Goal: Contribute content

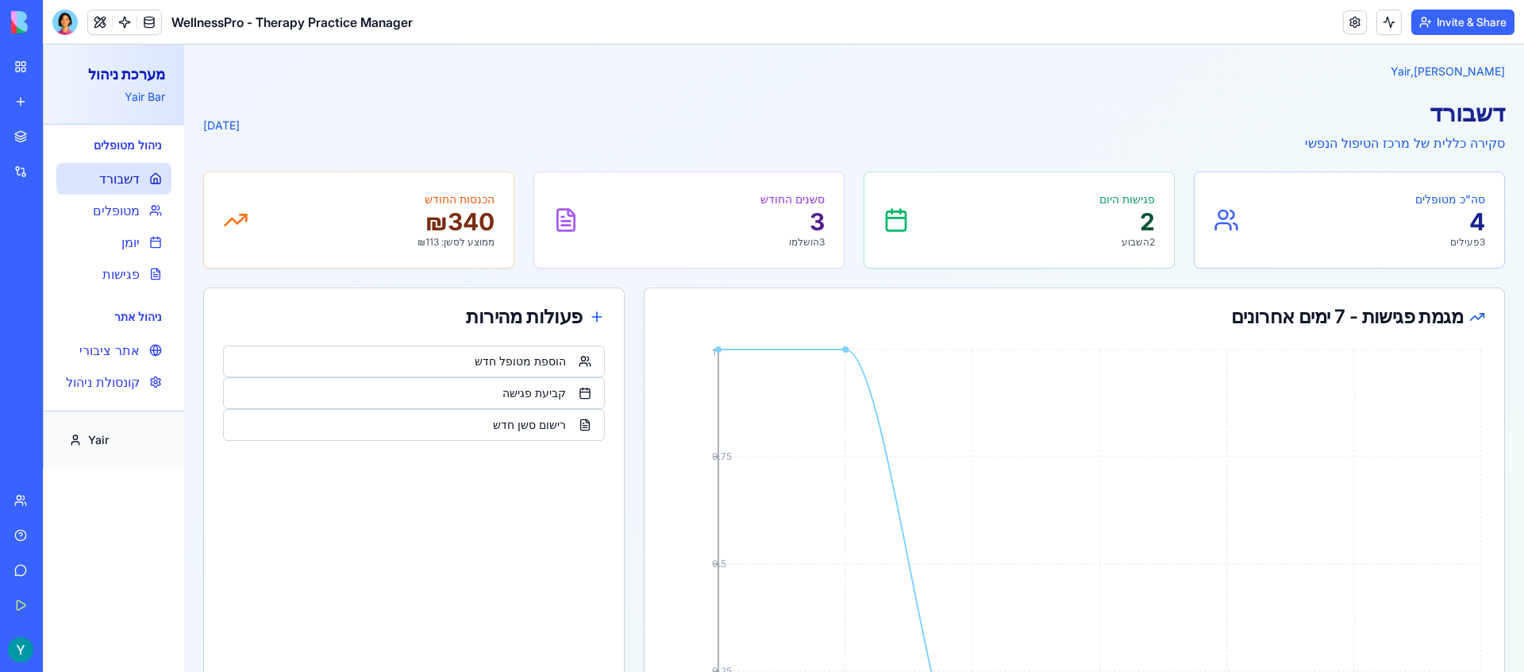
scroll to position [648, 0]
click at [29, 23] on img at bounding box center [60, 22] width 98 height 22
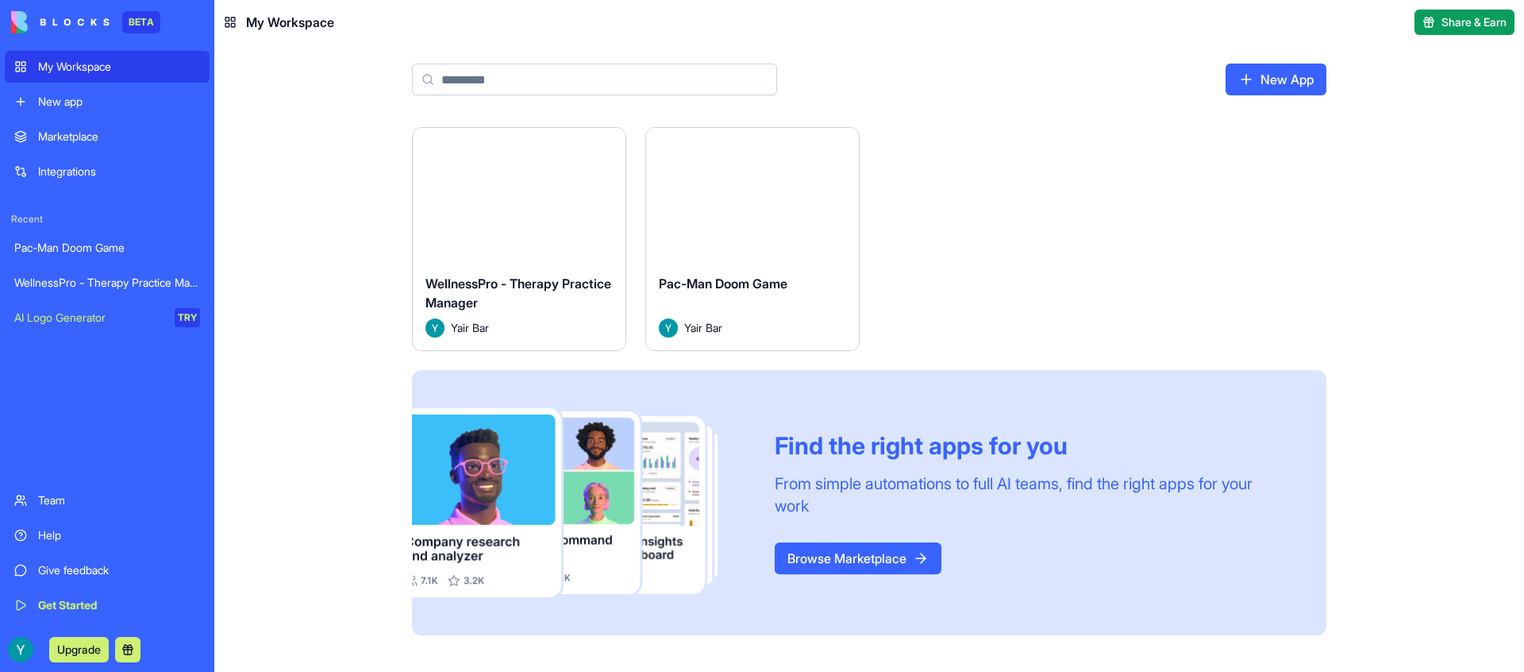
click at [49, 55] on link "My Workspace" at bounding box center [107, 67] width 205 height 32
click at [60, 69] on div "My Workspace" at bounding box center [119, 67] width 162 height 16
click at [1078, 106] on div "New App" at bounding box center [869, 85] width 1016 height 83
click at [87, 20] on img at bounding box center [60, 22] width 98 height 22
click at [352, 96] on main "New App Launch WellnessPro - Therapy Practice Manager [PERSON_NAME] Launch Pac-…" at bounding box center [869, 357] width 1310 height 627
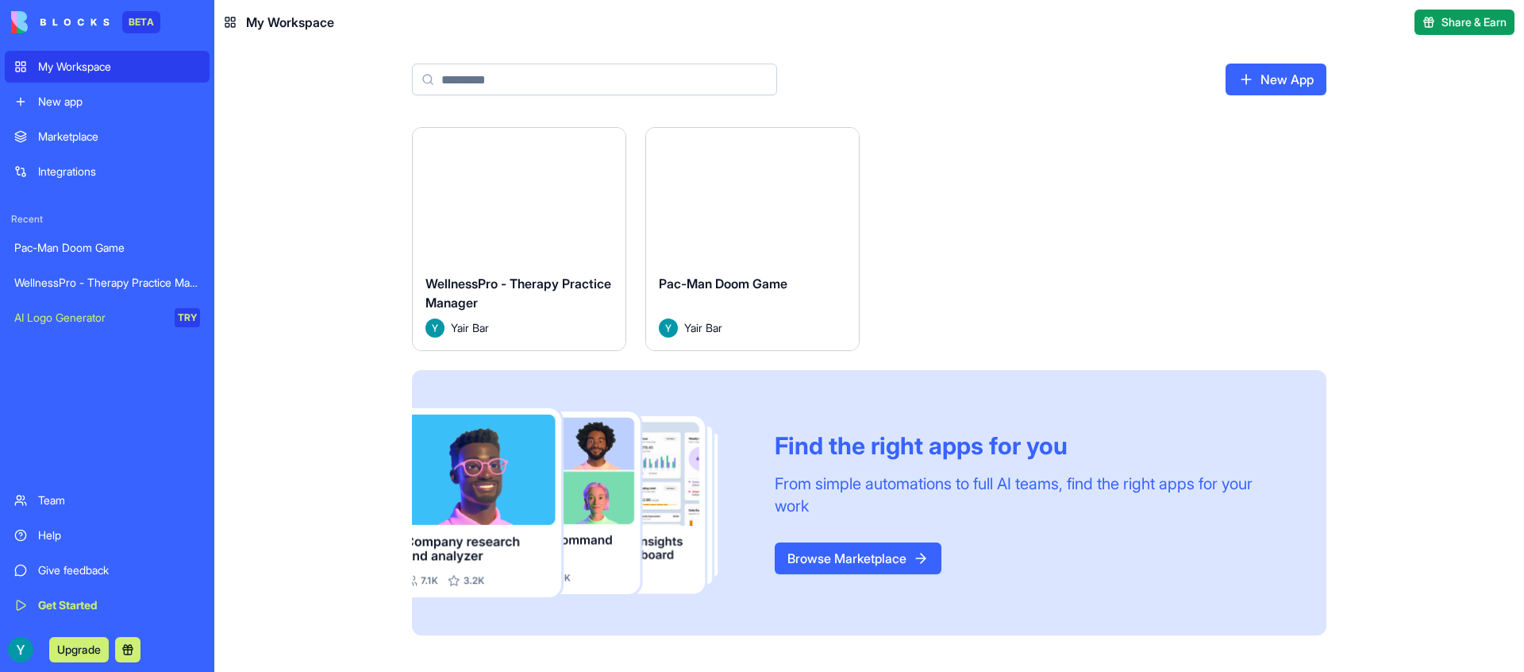
click at [533, 194] on button "Launch" at bounding box center [519, 195] width 119 height 32
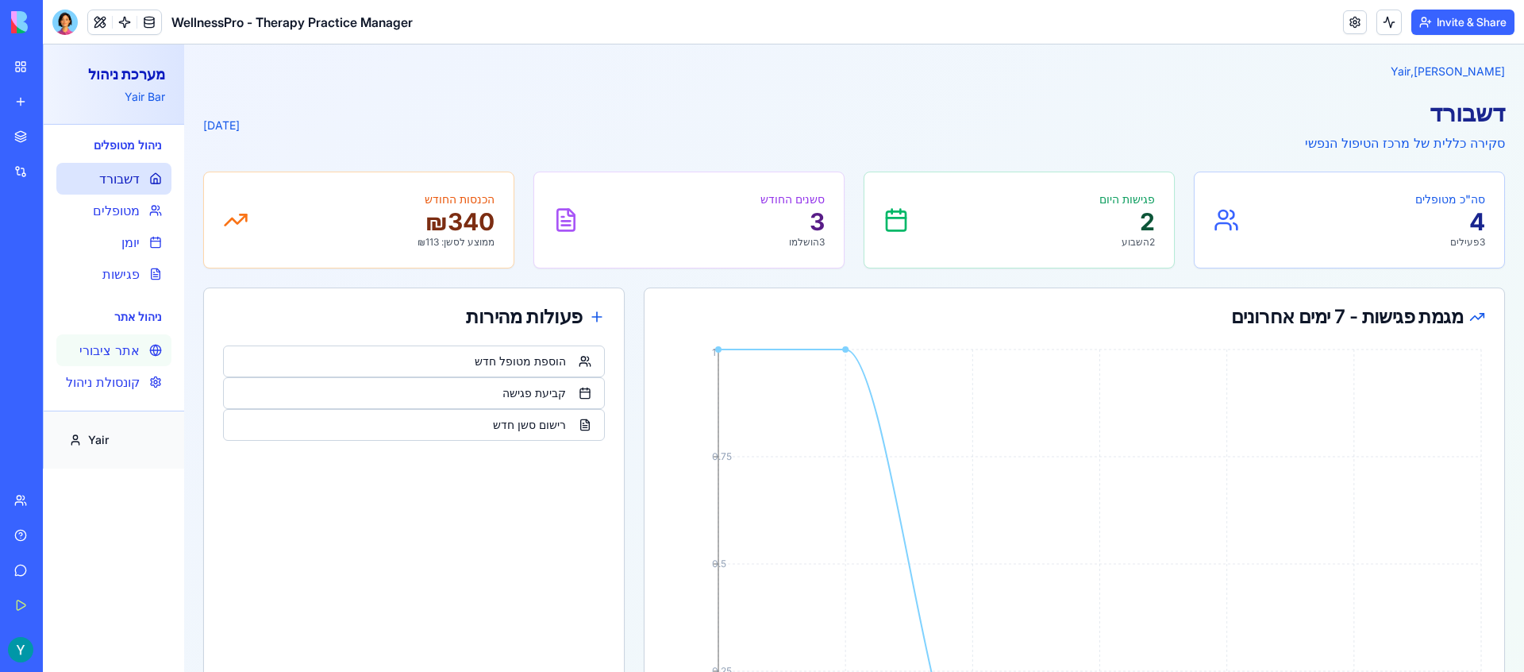
click at [121, 351] on span "אתר ציבורי" at bounding box center [109, 350] width 60 height 19
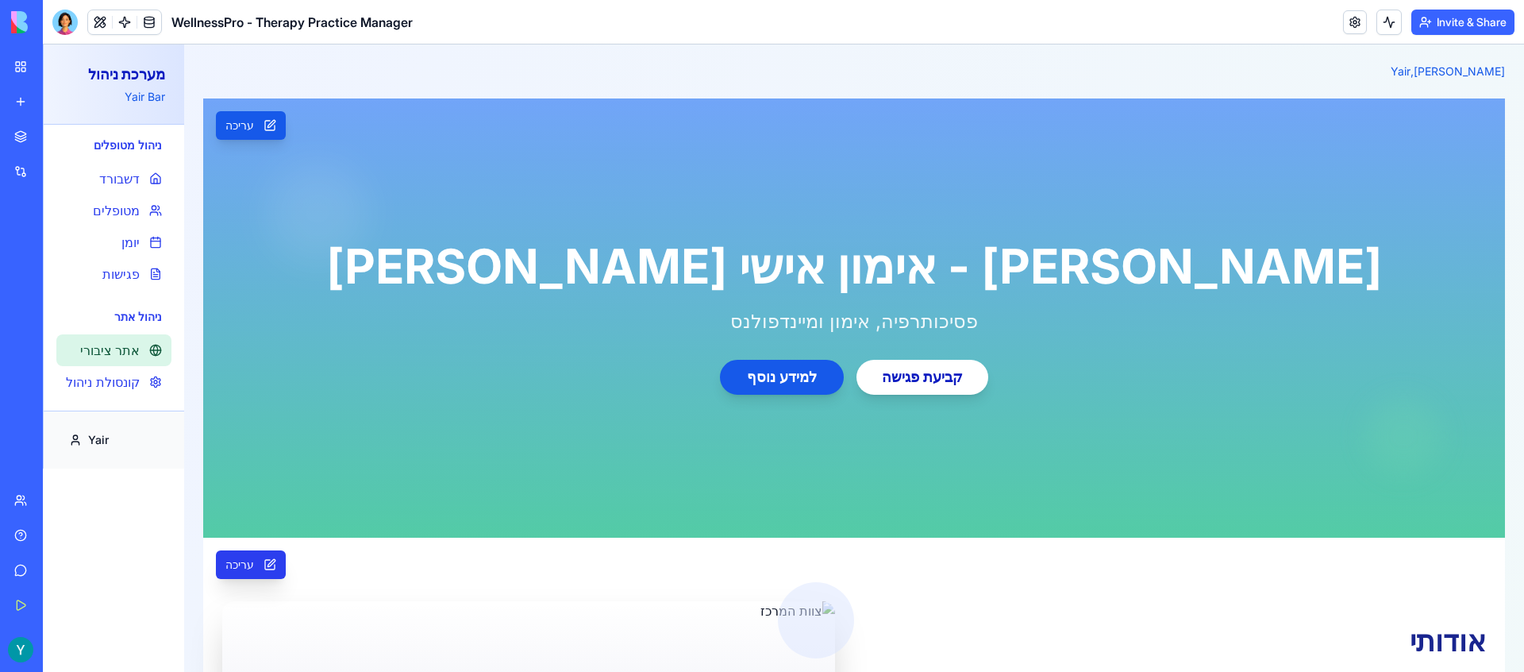
click at [268, 557] on button "עריכה" at bounding box center [251, 564] width 70 height 29
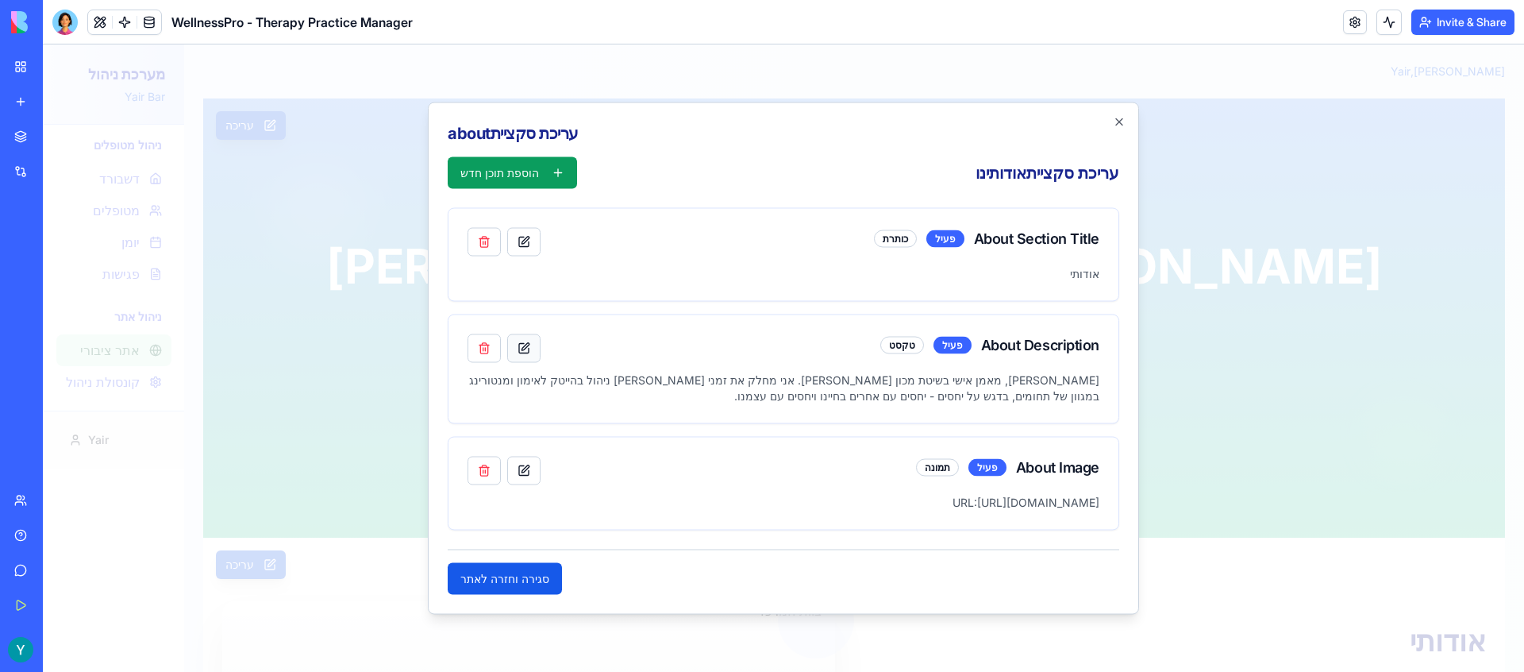
click at [525, 348] on button "button" at bounding box center [523, 348] width 33 height 29
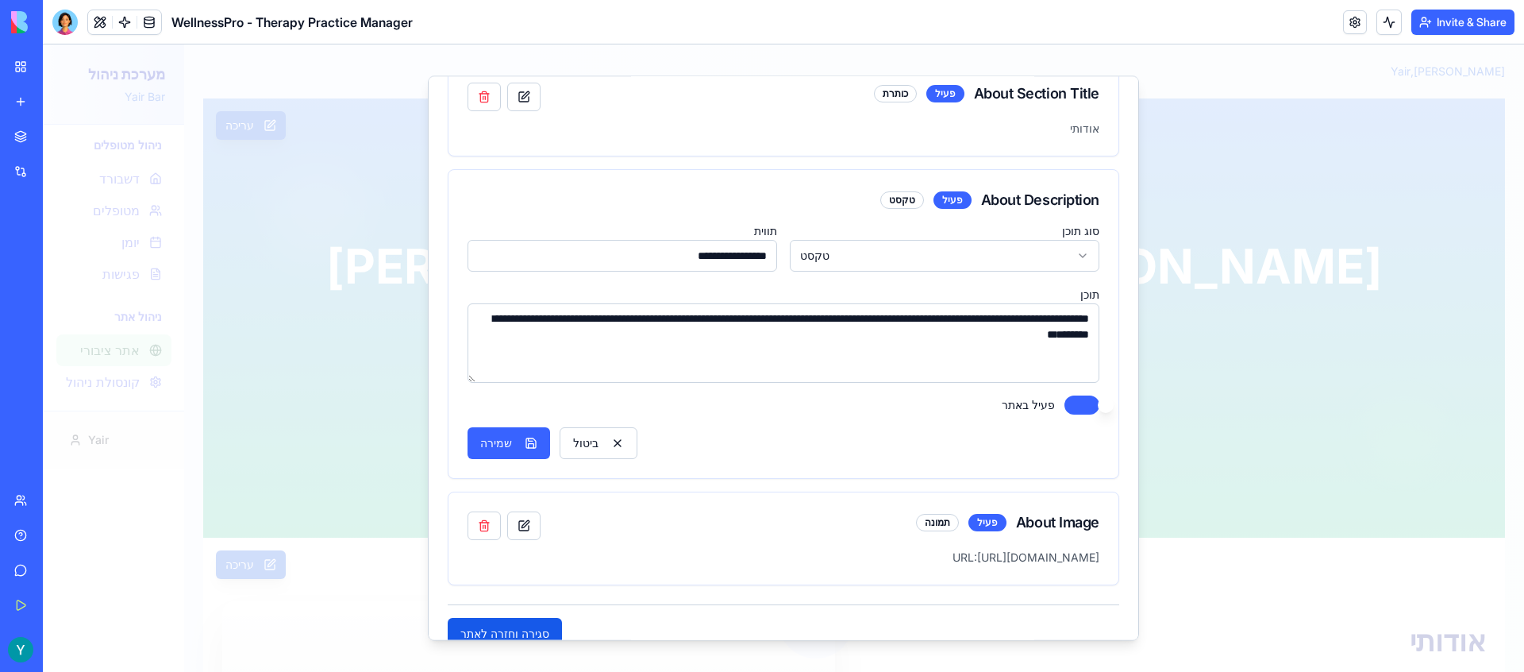
scroll to position [148, 0]
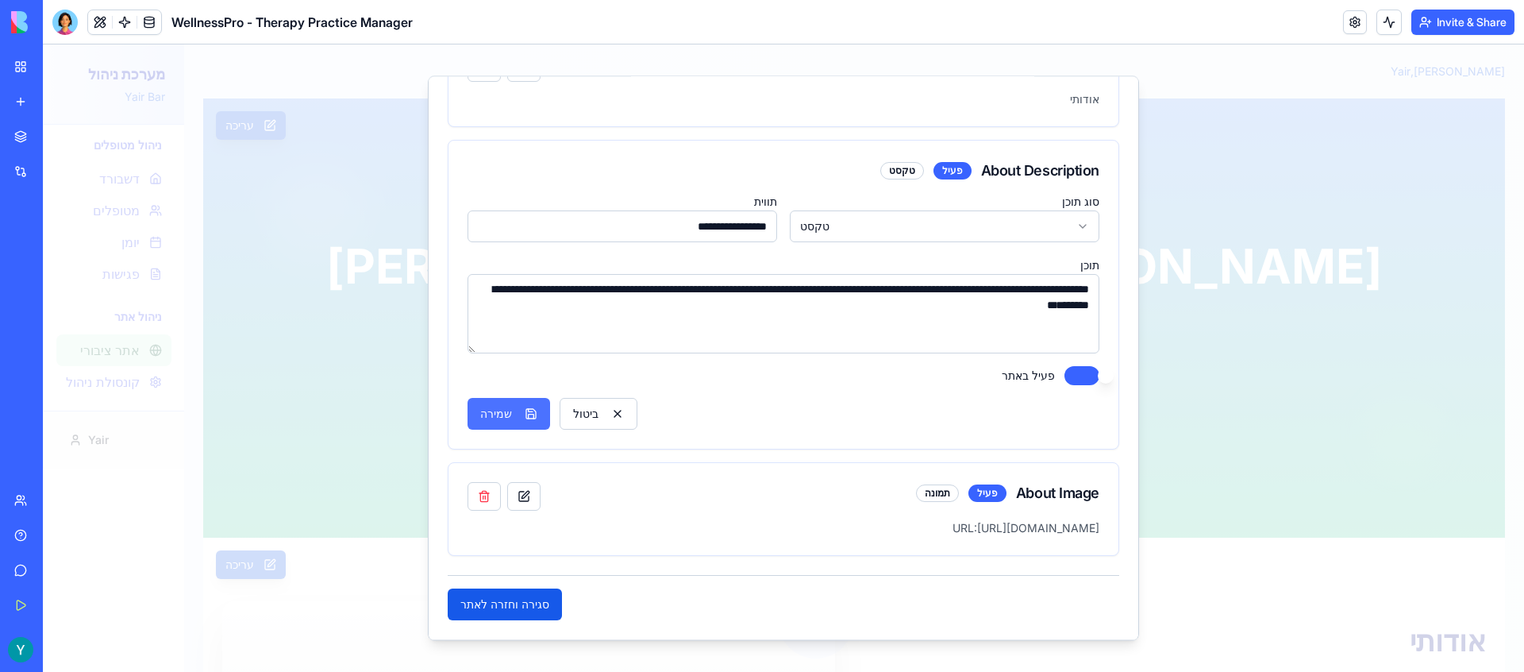
click at [494, 428] on button "שמירה" at bounding box center [509, 415] width 83 height 32
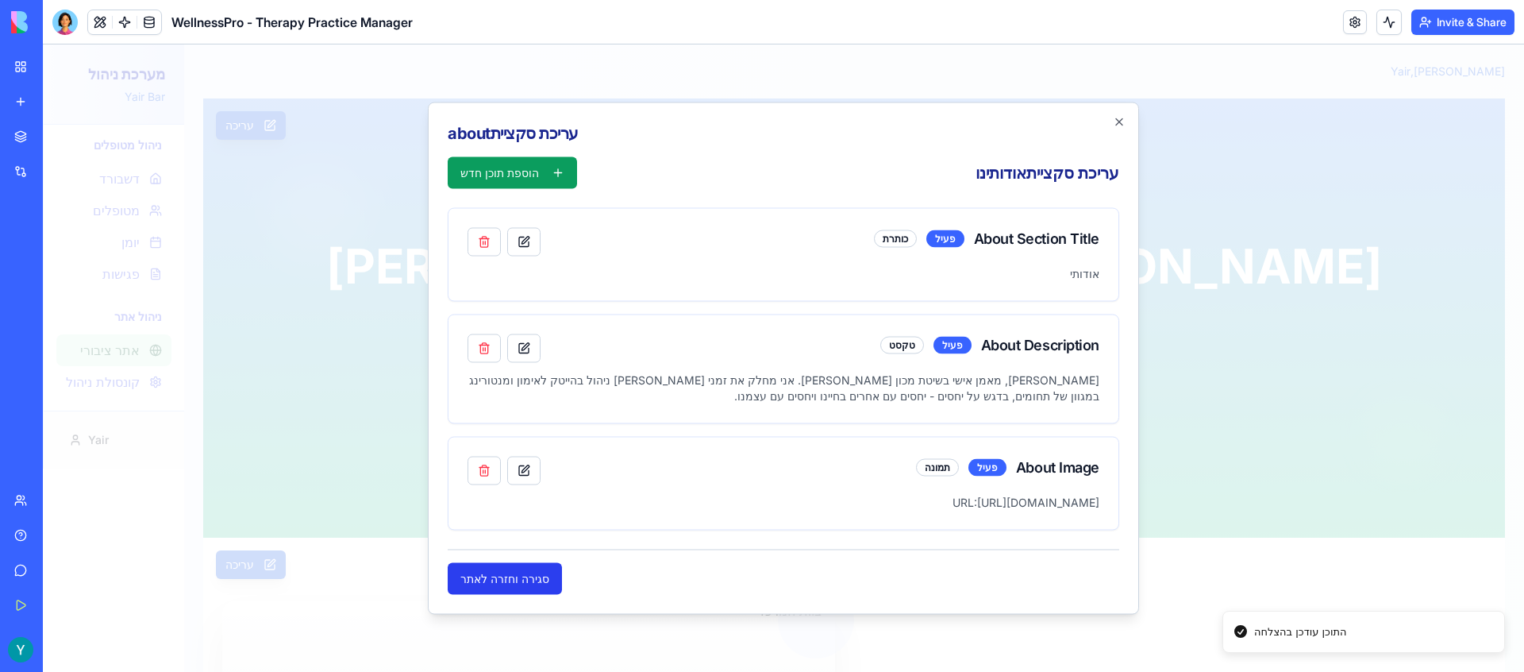
click at [518, 580] on button "סגירה וחזרה לאתר" at bounding box center [505, 579] width 114 height 32
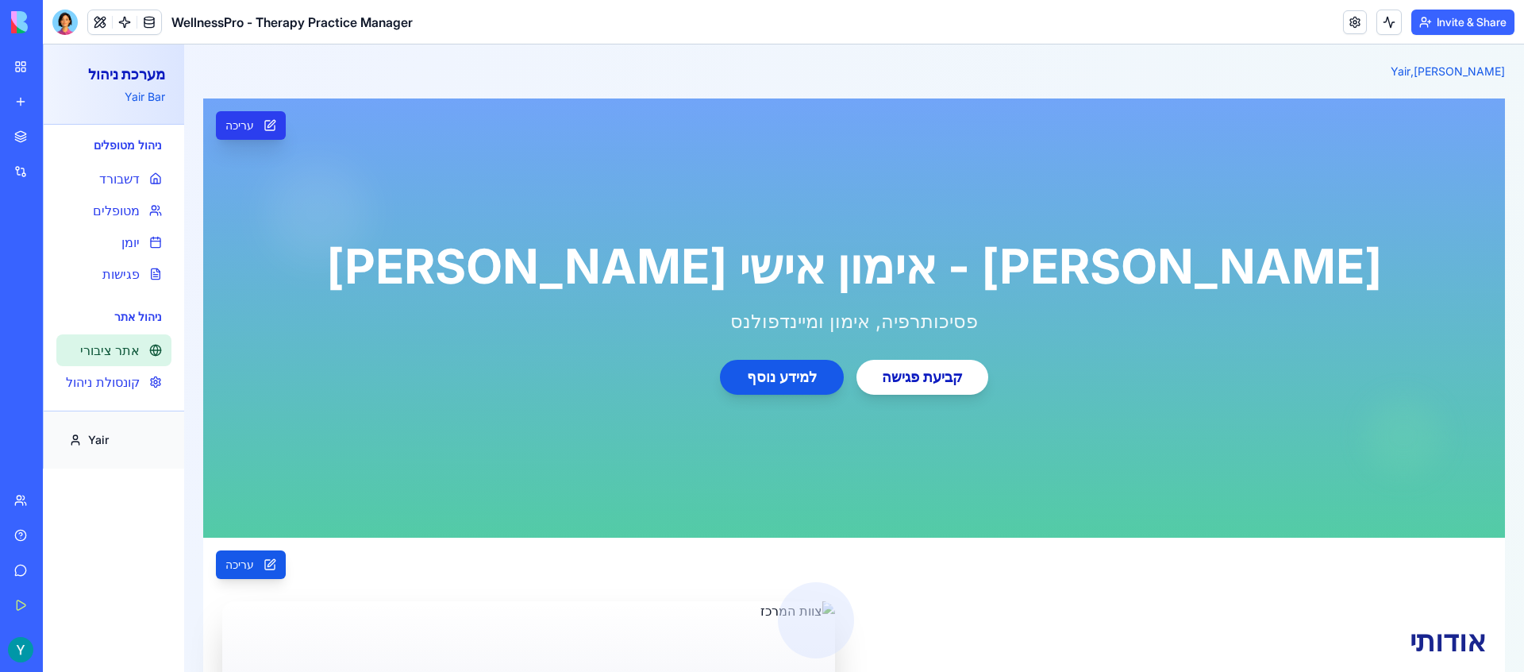
click at [273, 125] on button "עריכה" at bounding box center [251, 125] width 70 height 29
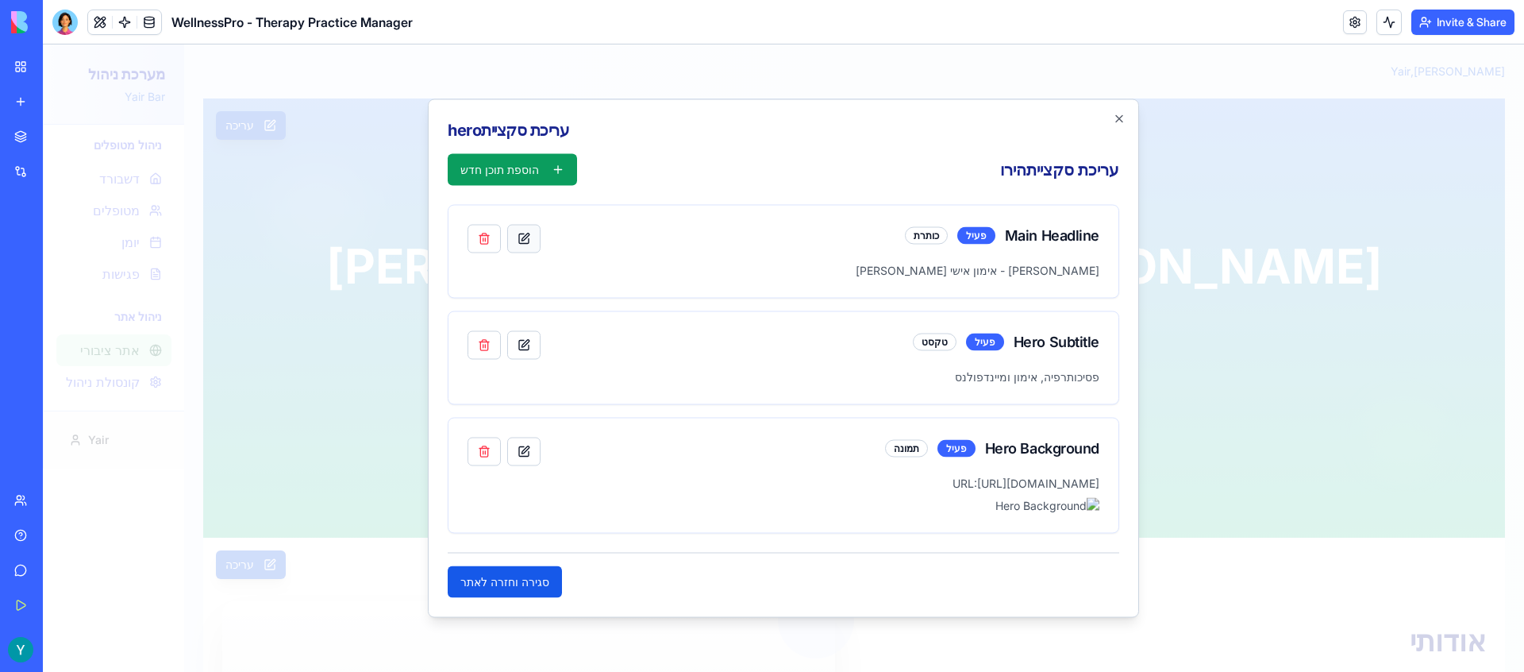
click at [525, 225] on button "button" at bounding box center [523, 239] width 33 height 29
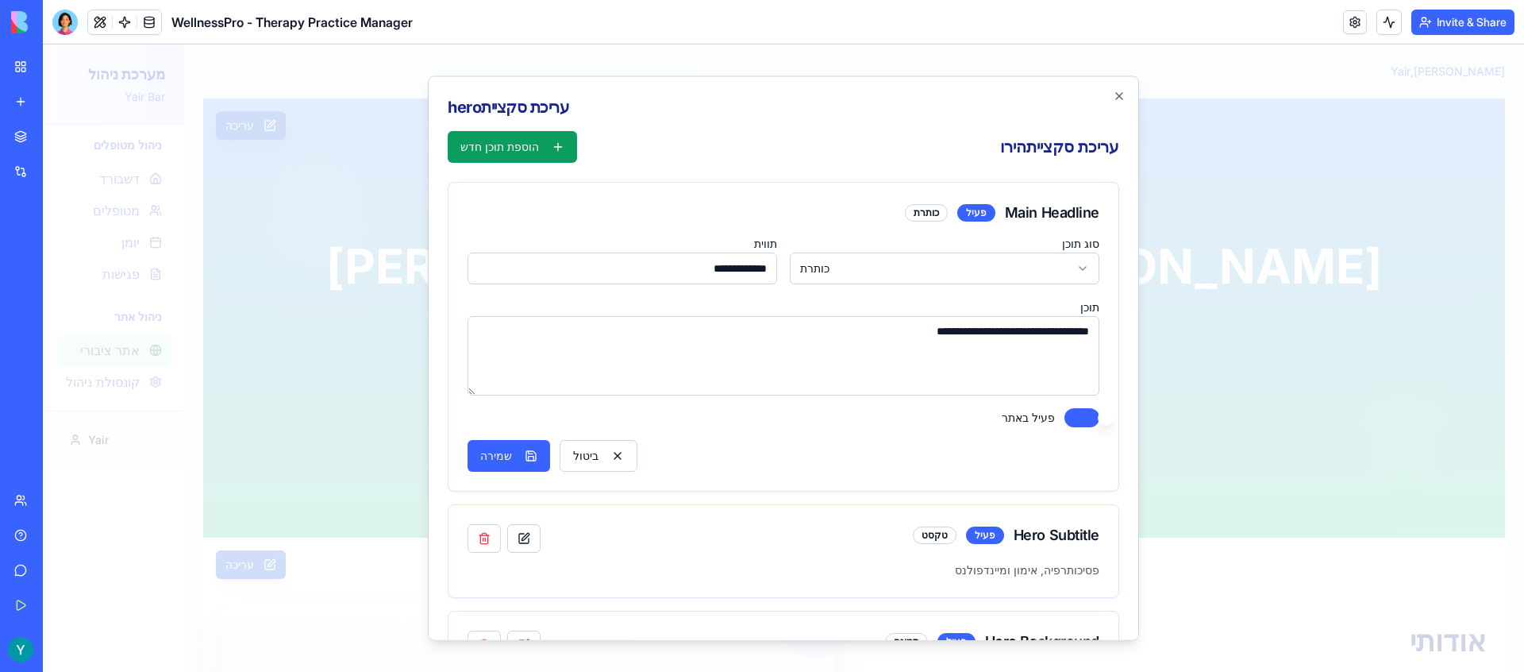
drag, startPoint x: 1063, startPoint y: 333, endPoint x: 1096, endPoint y: 332, distance: 33.4
click at [1096, 332] on textarea "**********" at bounding box center [784, 355] width 632 height 79
drag, startPoint x: 911, startPoint y: 333, endPoint x: 987, endPoint y: 336, distance: 75.5
click at [988, 336] on textarea "**********" at bounding box center [784, 355] width 632 height 79
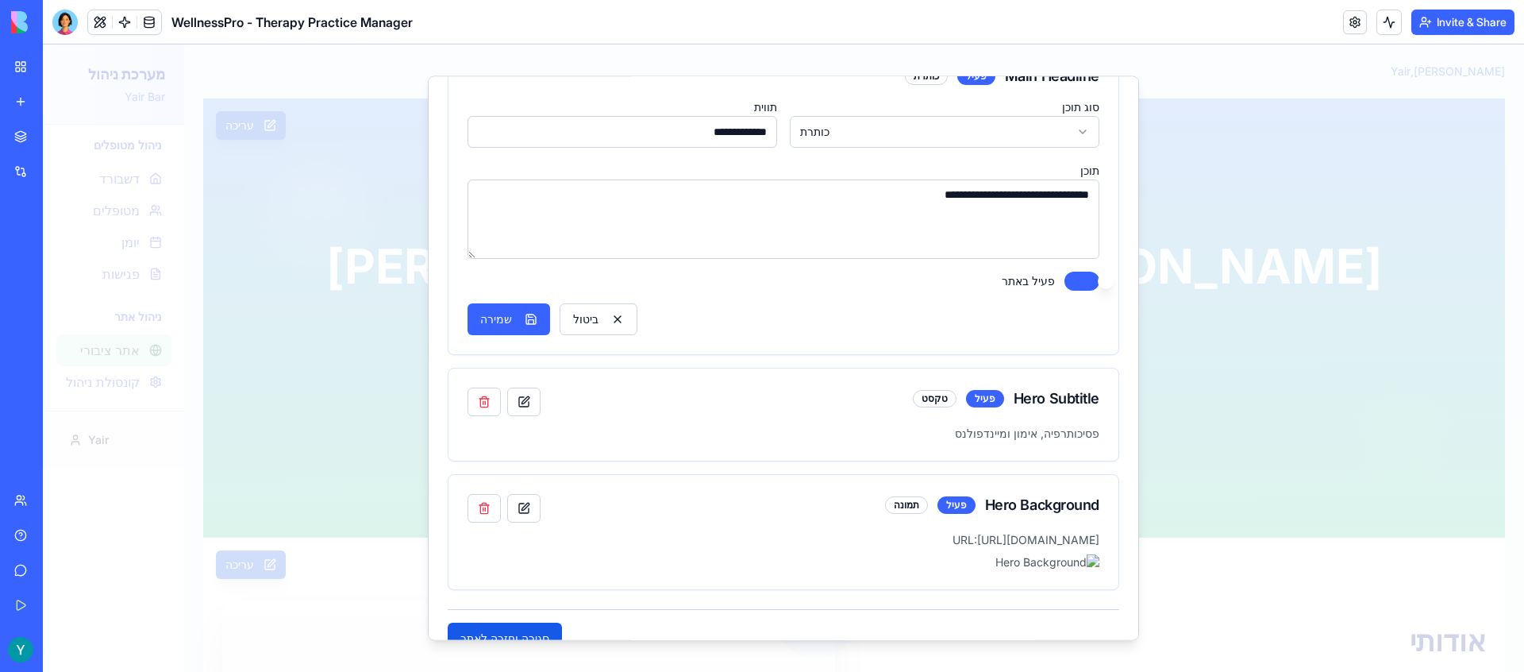
scroll to position [143, 0]
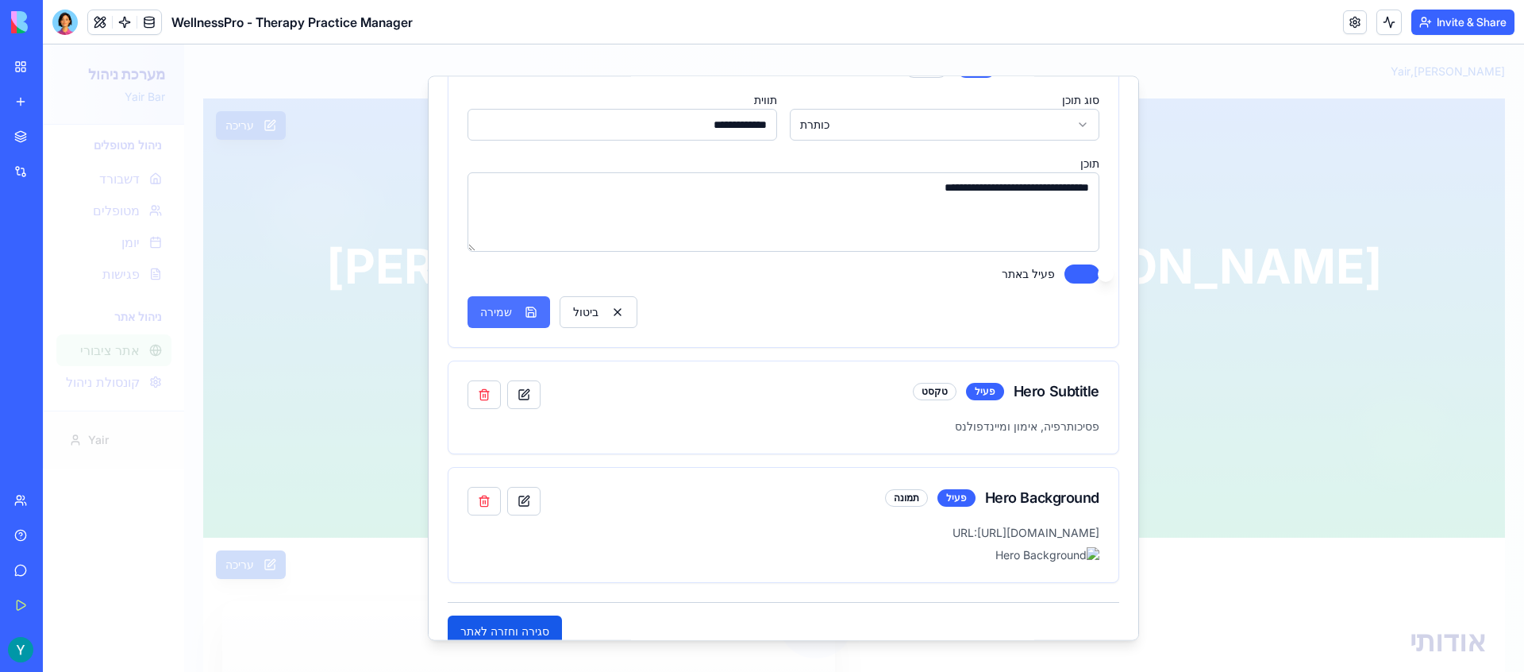
type textarea "**********"
click at [501, 318] on button "שמירה" at bounding box center [509, 313] width 83 height 32
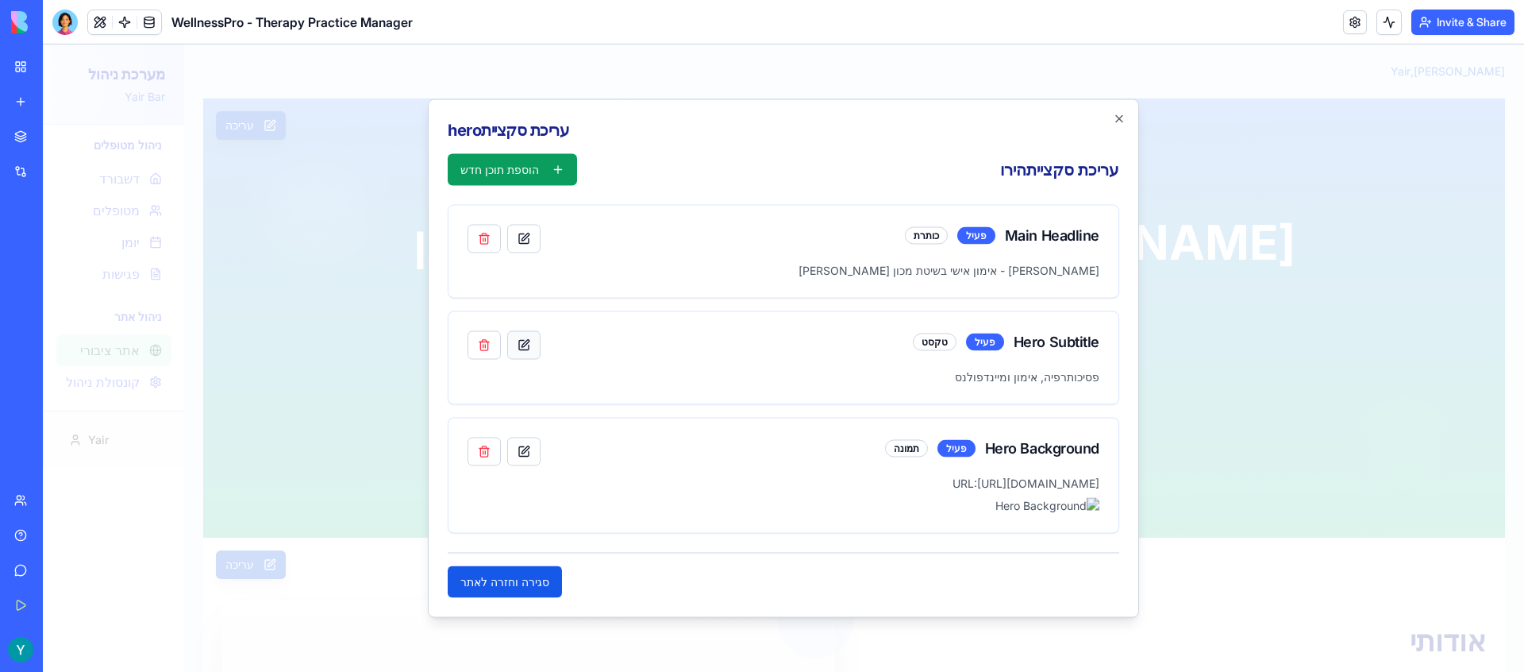
click at [529, 331] on button "button" at bounding box center [523, 345] width 33 height 29
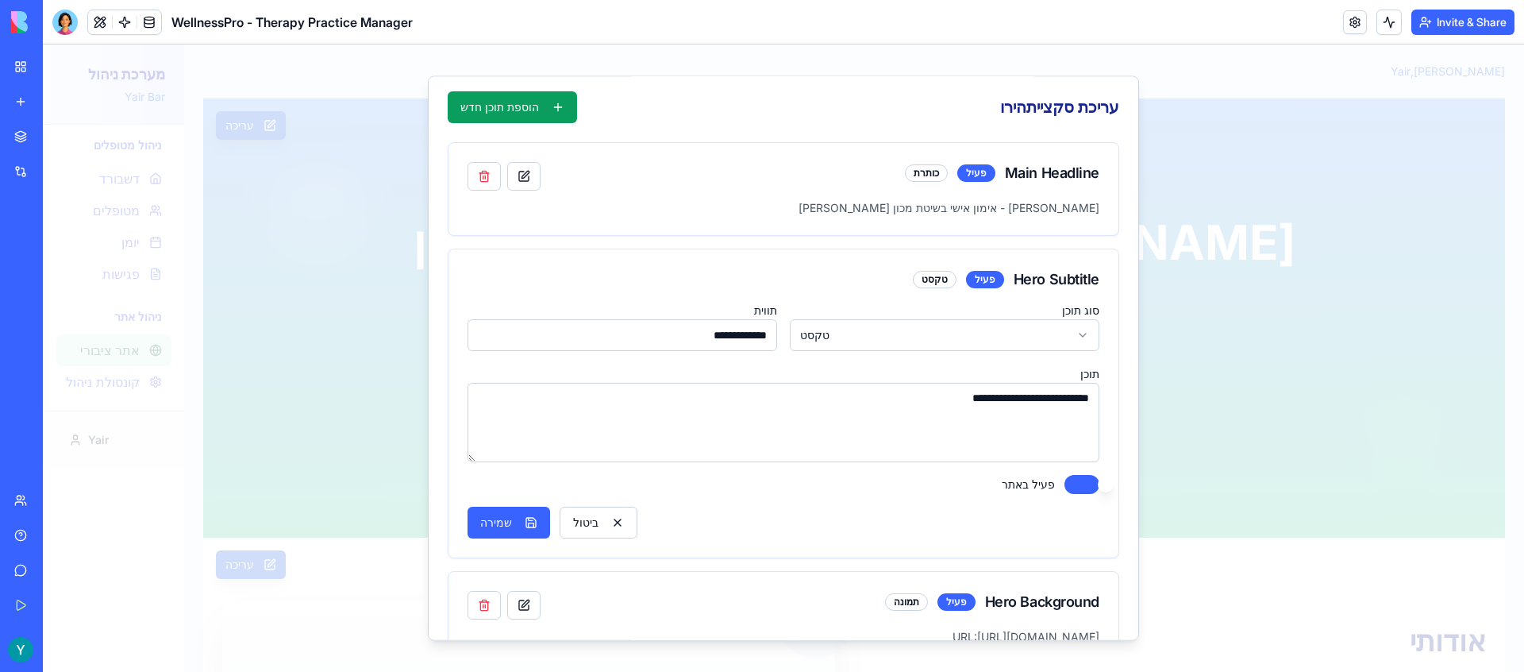
drag, startPoint x: 930, startPoint y: 401, endPoint x: 1149, endPoint y: 397, distance: 218.3
click at [927, 396] on textarea "**********" at bounding box center [784, 422] width 632 height 79
drag, startPoint x: 927, startPoint y: 396, endPoint x: 997, endPoint y: 403, distance: 70.2
click at [930, 396] on textarea "**********" at bounding box center [784, 422] width 632 height 79
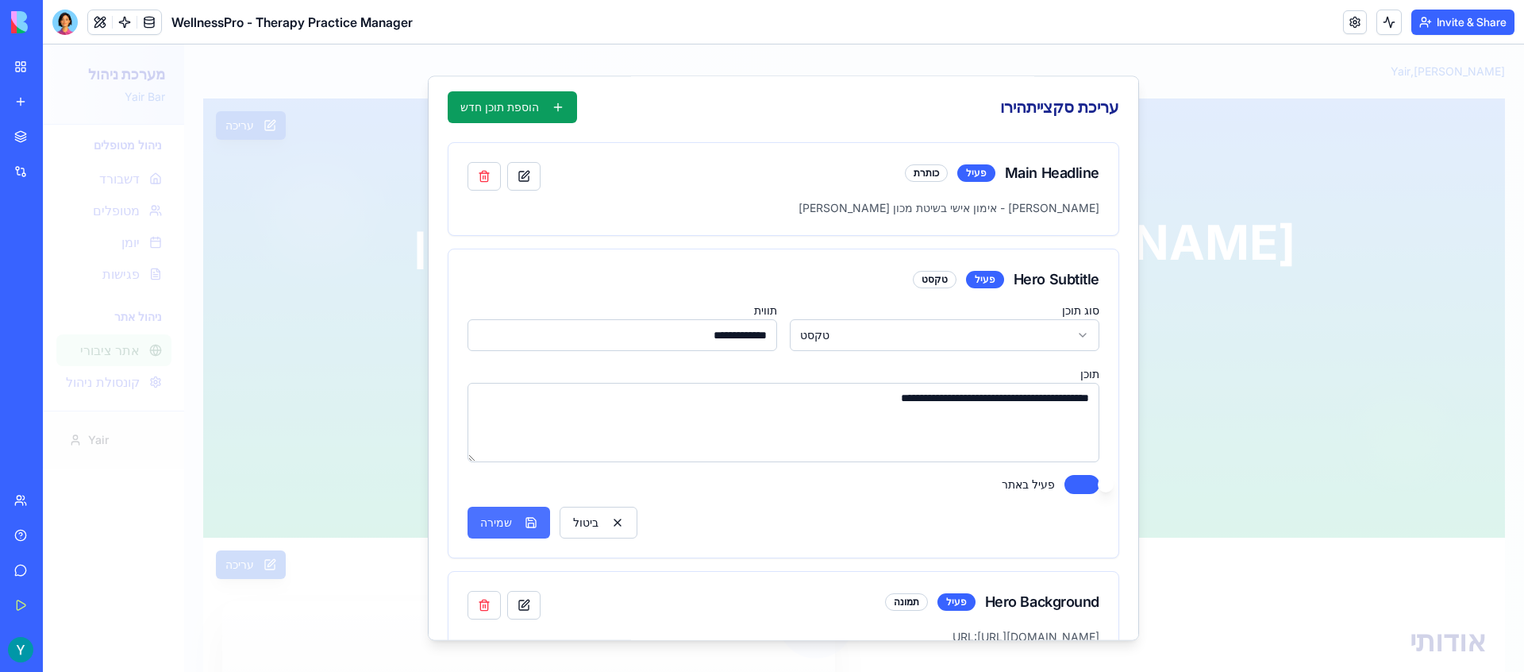
type textarea "**********"
click at [503, 518] on button "שמירה" at bounding box center [509, 522] width 83 height 32
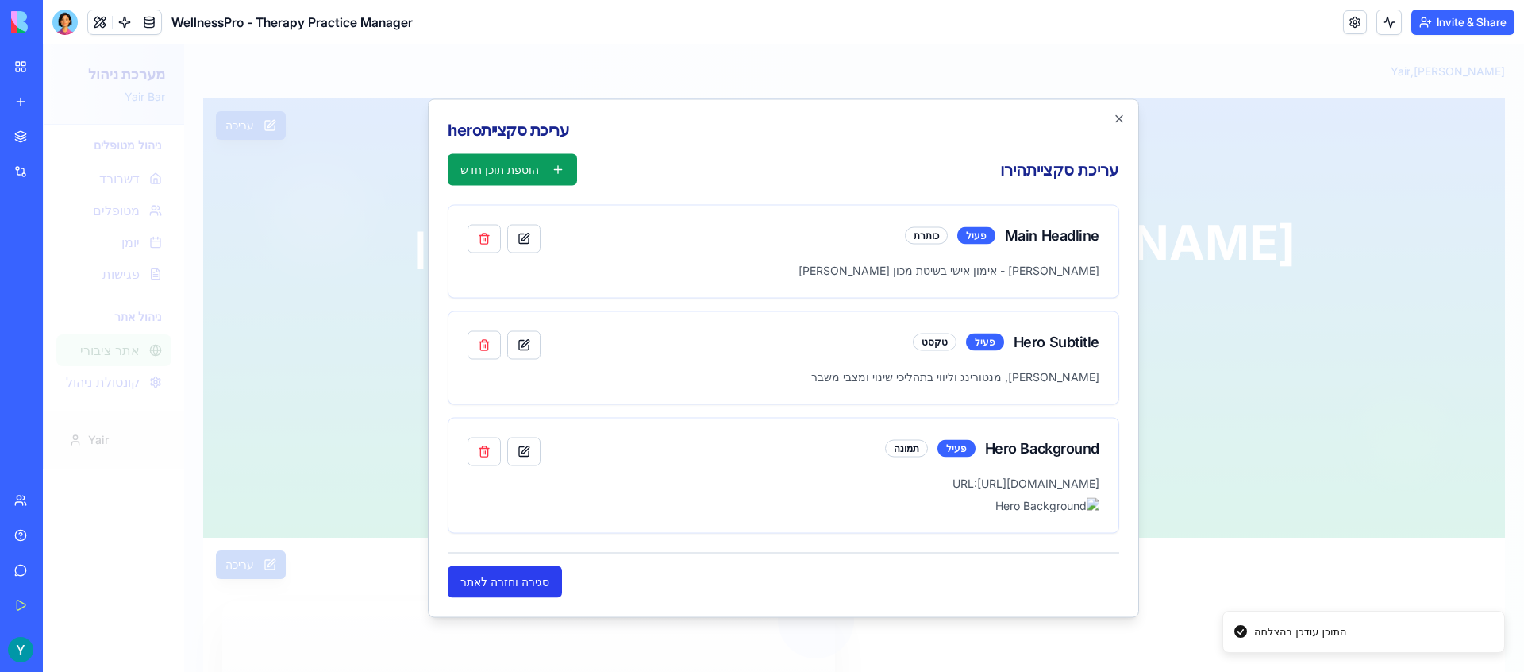
click at [479, 598] on button "סגירה וחזרה לאתר" at bounding box center [505, 582] width 114 height 32
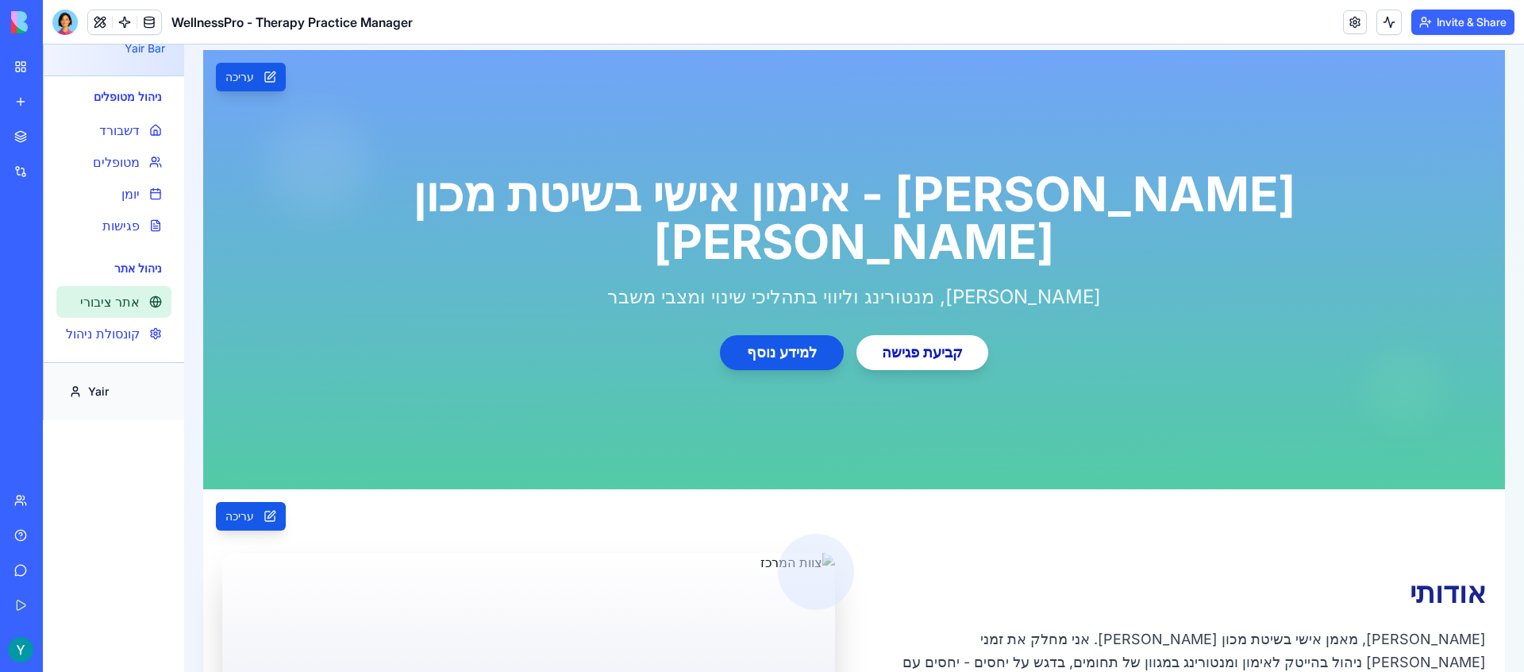
scroll to position [49, 0]
